Goal: Information Seeking & Learning: Understand process/instructions

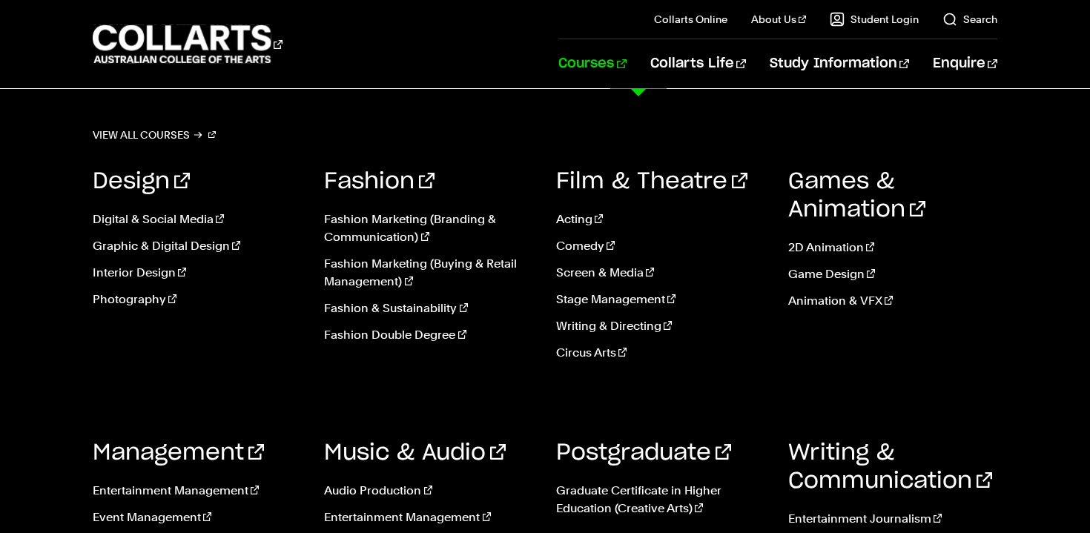
click at [621, 67] on link "Courses" at bounding box center [591, 63] width 67 height 49
click at [351, 217] on link "Fashion Marketing (Branding & Communication)" at bounding box center [429, 229] width 210 height 36
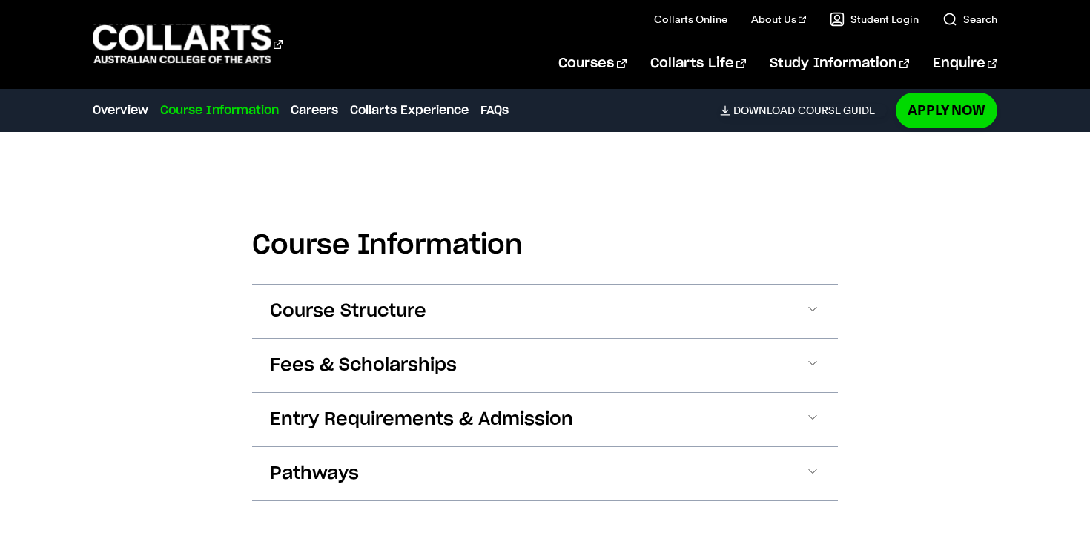
scroll to position [1417, 0]
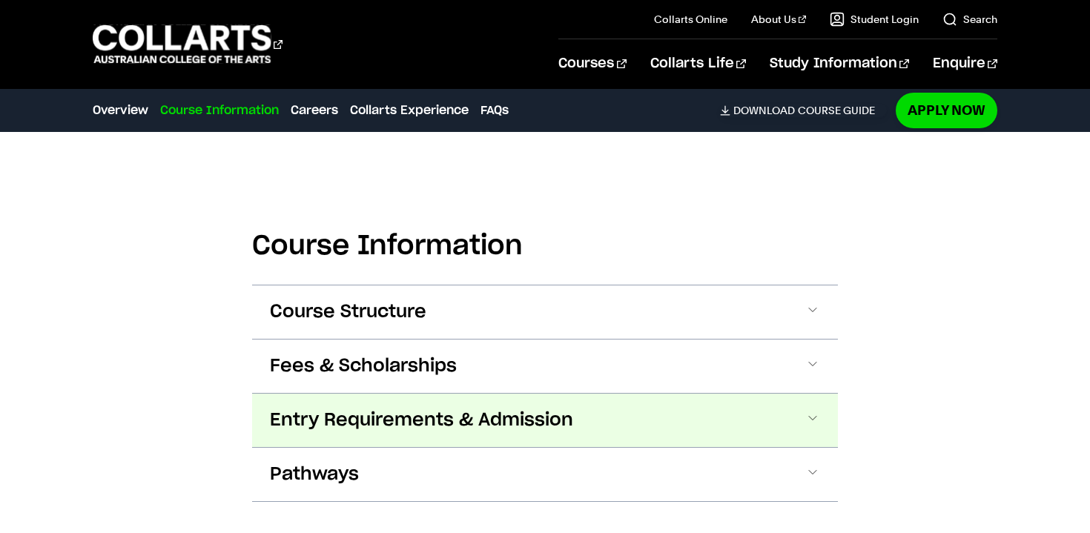
click at [400, 410] on span "Entry Requirements & Admission" at bounding box center [421, 421] width 303 height 24
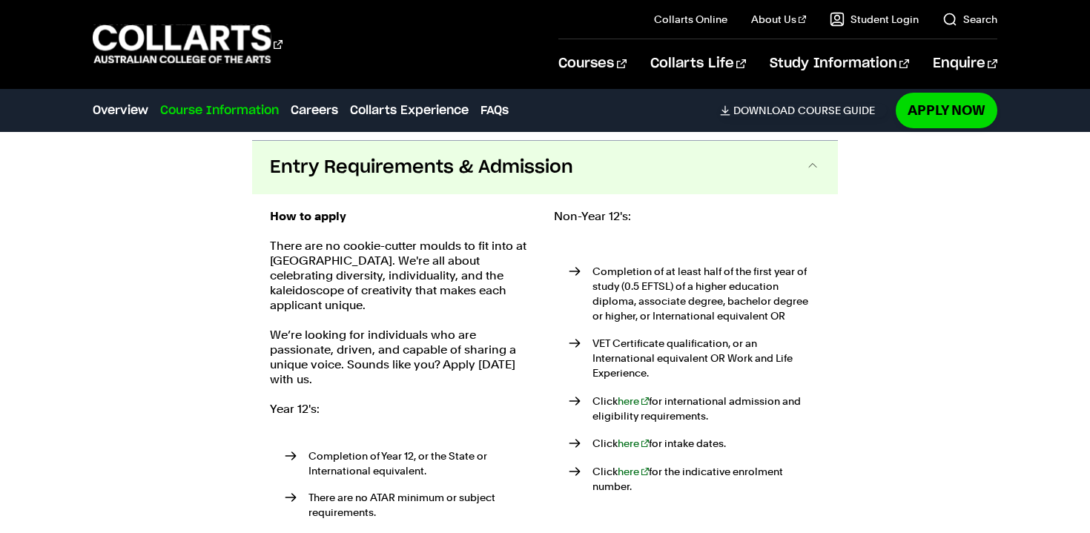
scroll to position [1766, 0]
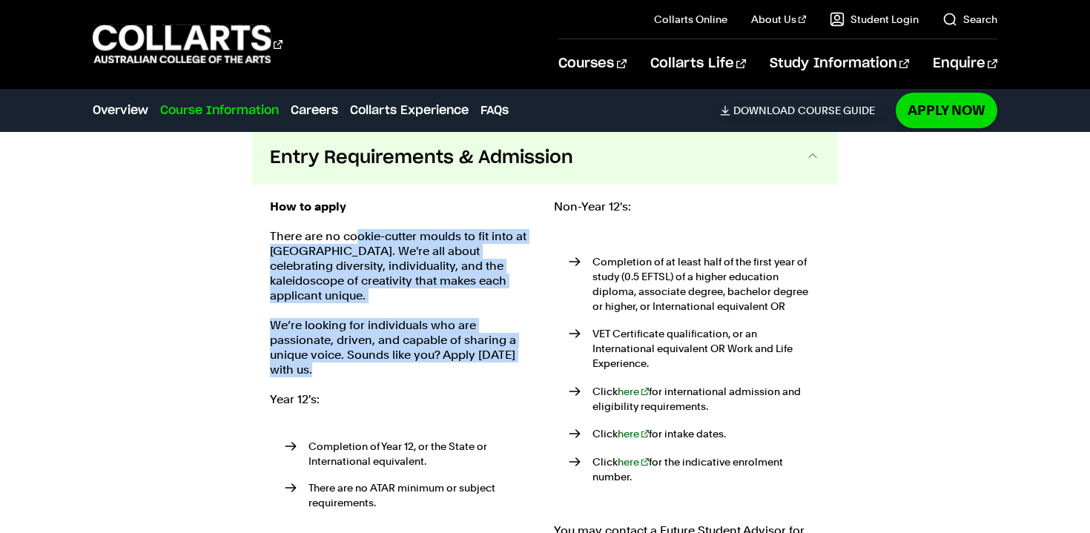
drag, startPoint x: 354, startPoint y: 217, endPoint x: 449, endPoint y: 330, distance: 146.9
click at [449, 330] on div "How to apply There are no cookie-cutter moulds to fit into at Collarts. We're a…" at bounding box center [403, 390] width 266 height 383
click at [449, 330] on p "We’re looking for individuals who are passionate, driven, and capable of sharin…" at bounding box center [403, 347] width 266 height 59
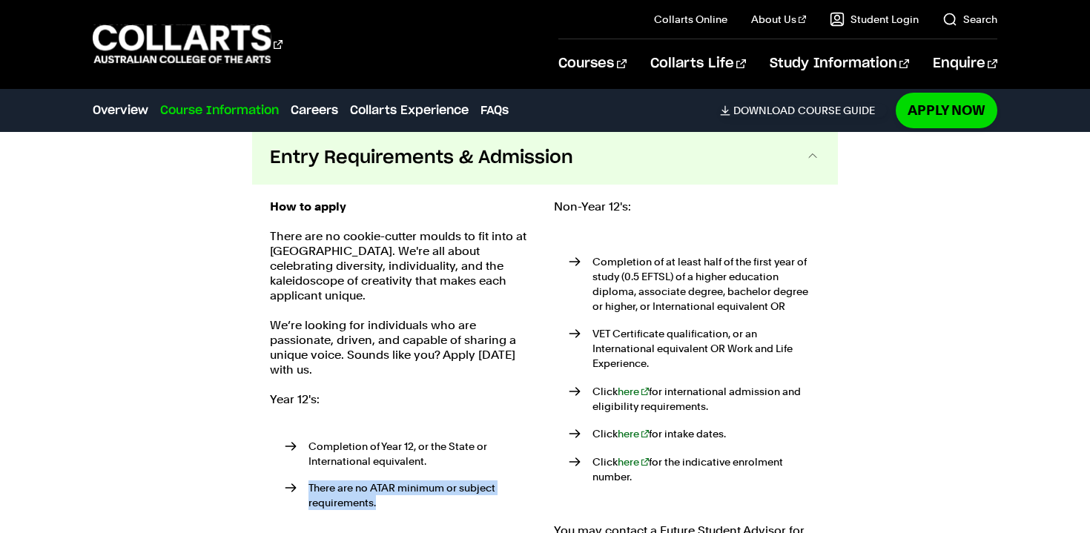
drag, startPoint x: 437, startPoint y: 464, endPoint x: 313, endPoint y: 443, distance: 126.3
click at [313, 443] on ul "Completion of Year 12, or the State or International equivalent. There are no A…" at bounding box center [403, 478] width 266 height 112
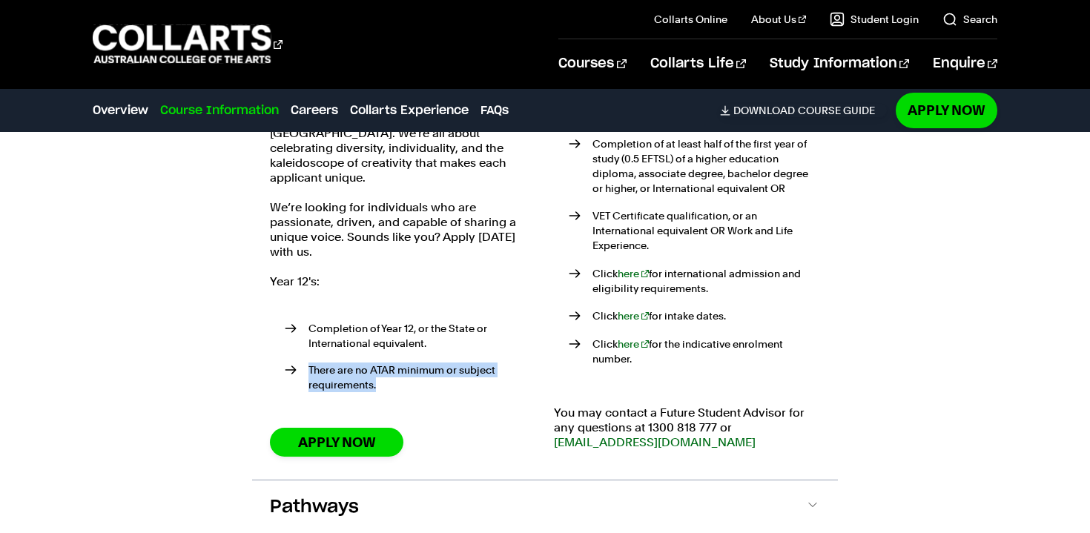
scroll to position [1889, 0]
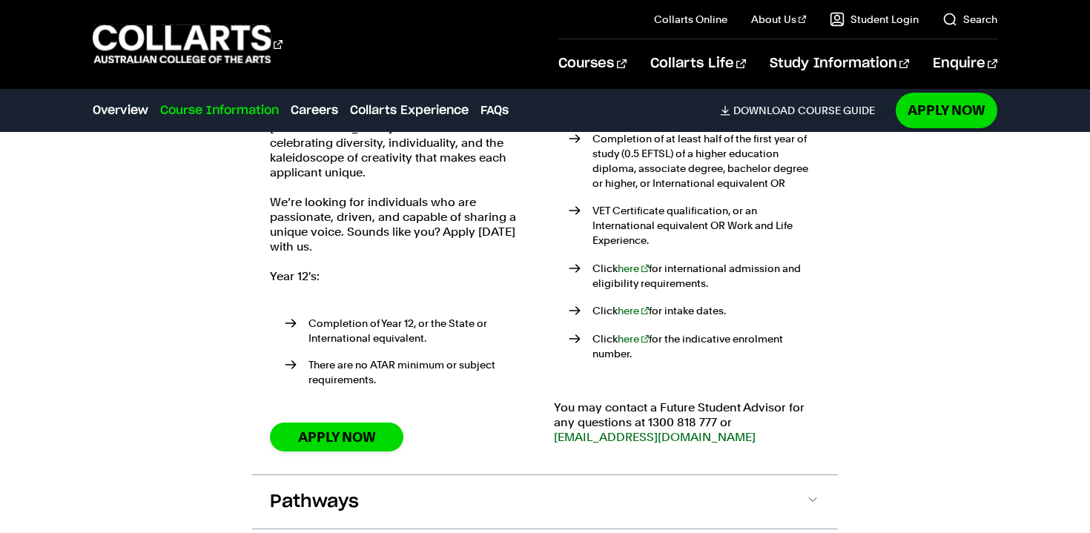
click at [351, 317] on ul "Completion of Year 12, or the State or International equivalent. There are no A…" at bounding box center [403, 355] width 266 height 112
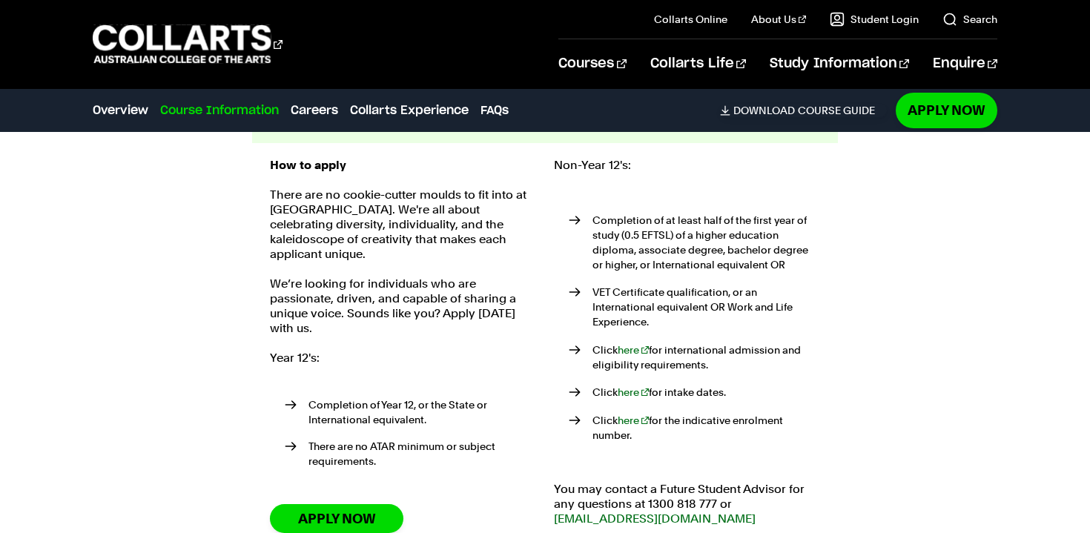
scroll to position [1807, 0]
drag, startPoint x: 677, startPoint y: 398, endPoint x: 578, endPoint y: 217, distance: 207.1
click at [578, 217] on ul "Completion of at least half of the first year of study (0.5 EFTSL) of a higher …" at bounding box center [687, 328] width 266 height 280
click at [649, 247] on p "Completion of at least half of the first year of study (0.5 EFTSL) of a higher …" at bounding box center [706, 243] width 228 height 59
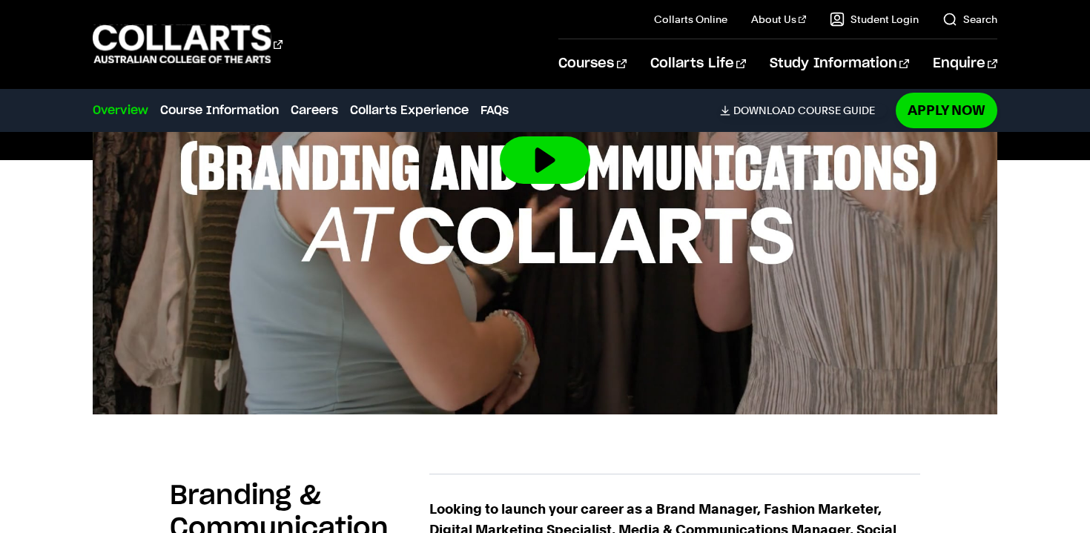
scroll to position [605, 0]
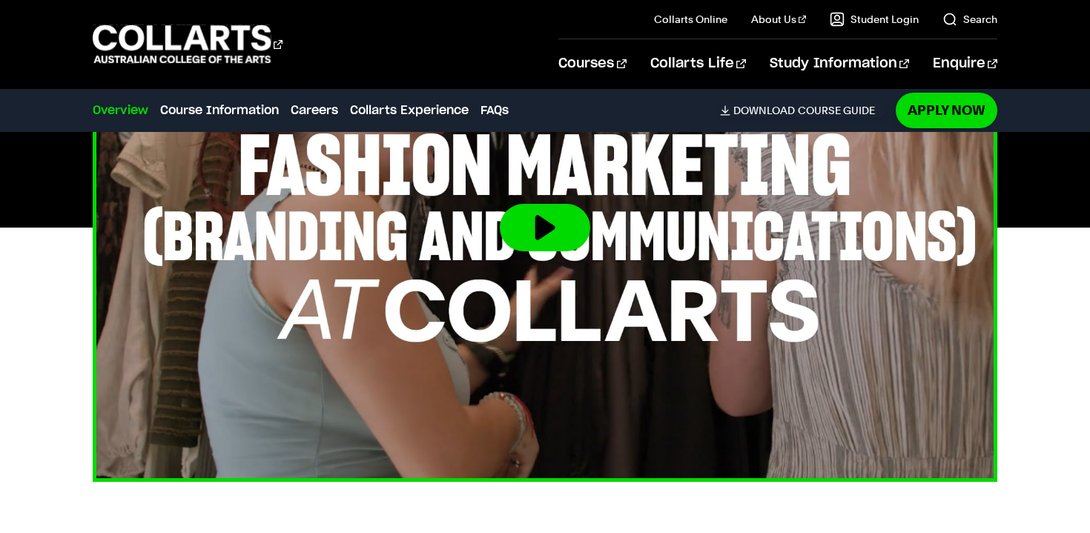
click at [540, 233] on button at bounding box center [545, 227] width 90 height 47
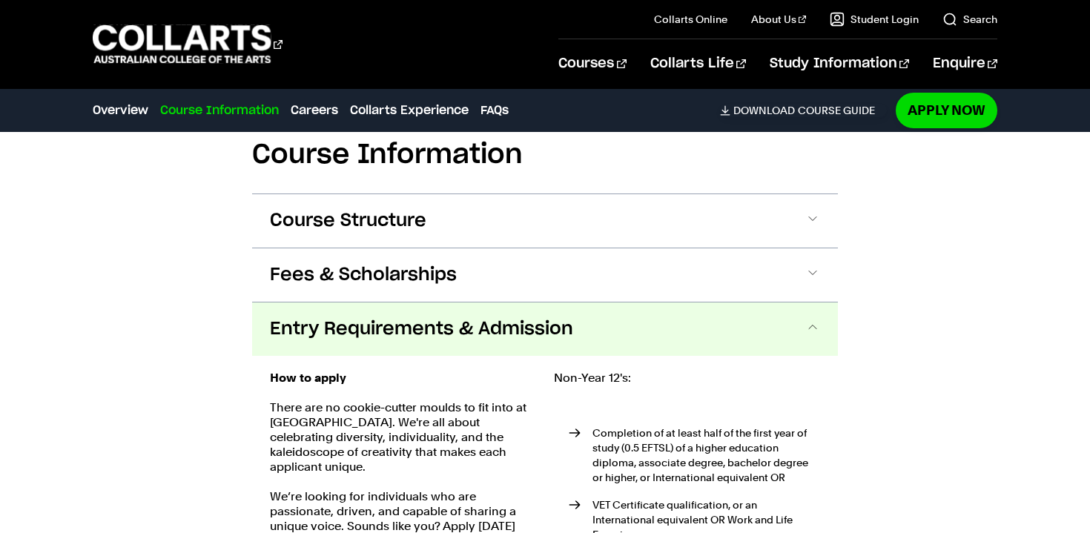
scroll to position [1599, 0]
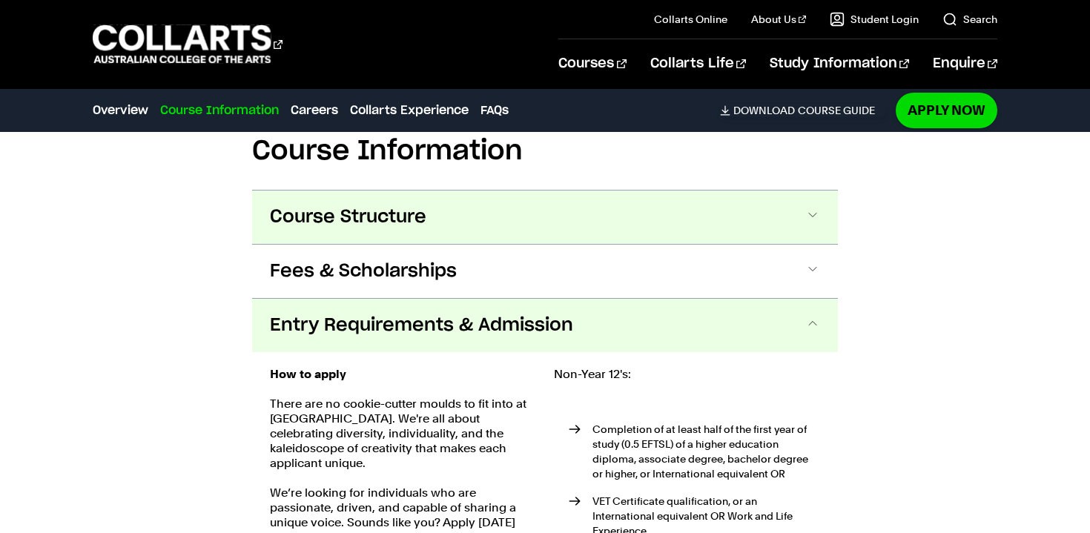
click at [358, 191] on button "Course Structure" at bounding box center [545, 217] width 586 height 53
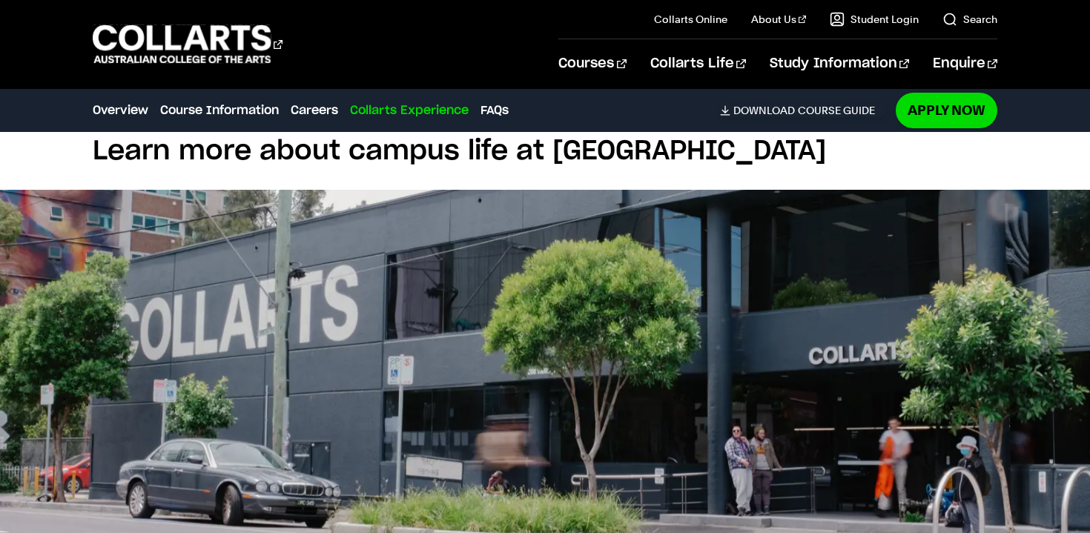
scroll to position [4539, 0]
